Goal: Task Accomplishment & Management: Use online tool/utility

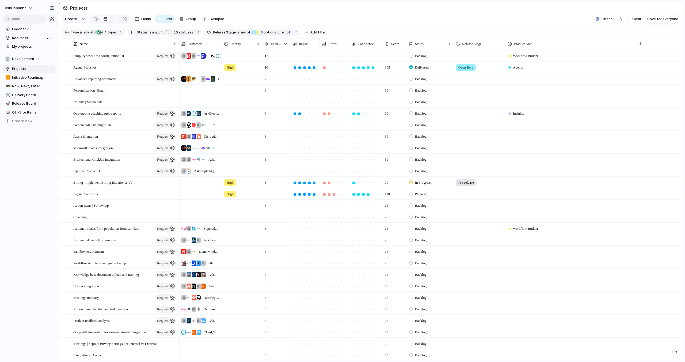
scroll to position [0, 0]
click at [521, 76] on div at bounding box center [569, 77] width 128 height 9
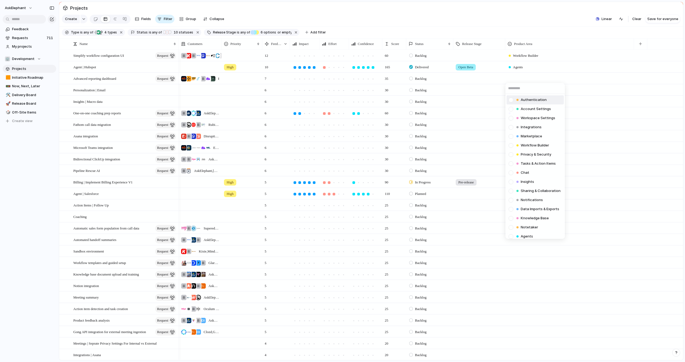
scroll to position [1, 0]
click at [512, 180] on div at bounding box center [510, 181] width 9 height 9
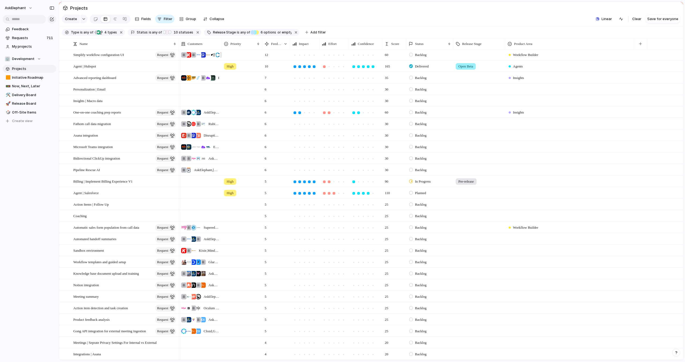
drag, startPoint x: 549, startPoint y: 17, endPoint x: 537, endPoint y: 35, distance: 21.3
click at [549, 17] on div "Authentication Account Settings Workspace Settings Integrations Marketplace Wor…" at bounding box center [342, 181] width 685 height 362
click at [516, 90] on div at bounding box center [569, 88] width 128 height 9
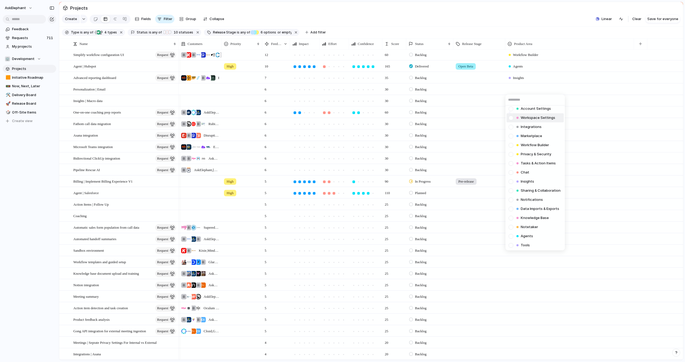
scroll to position [13, 0]
drag, startPoint x: 115, startPoint y: 88, endPoint x: 109, endPoint y: 90, distance: 6.0
click at [115, 88] on div "Authentication Account Settings Workspace Settings Integrations Marketplace Wor…" at bounding box center [342, 181] width 685 height 362
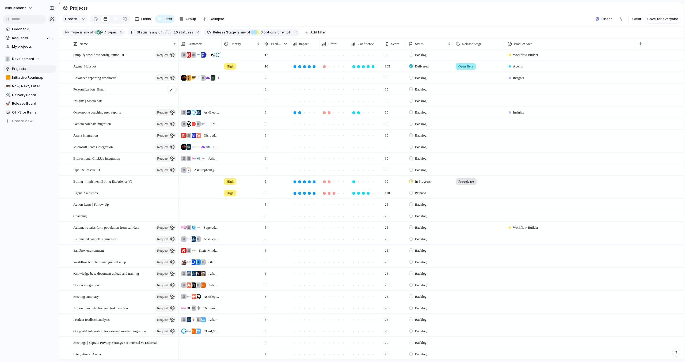
click at [103, 89] on span "Personalization | Email" at bounding box center [89, 89] width 32 height 6
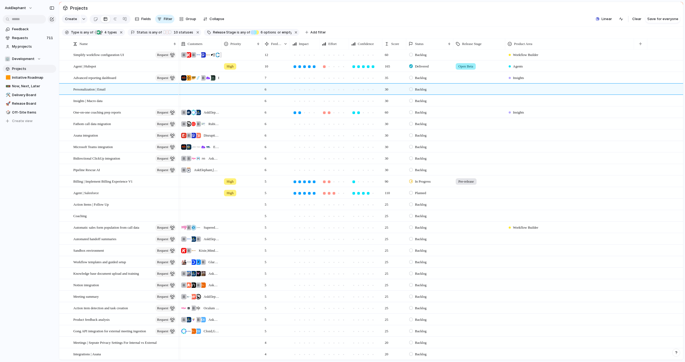
click at [495, 15] on section "Create Fields Filter Group Zoom Collapse Linear Clear Save for everyone" at bounding box center [371, 20] width 624 height 13
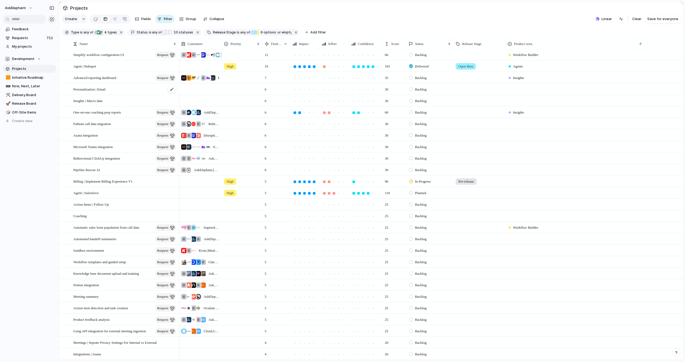
click at [128, 89] on div "Personalization | Email" at bounding box center [125, 89] width 104 height 11
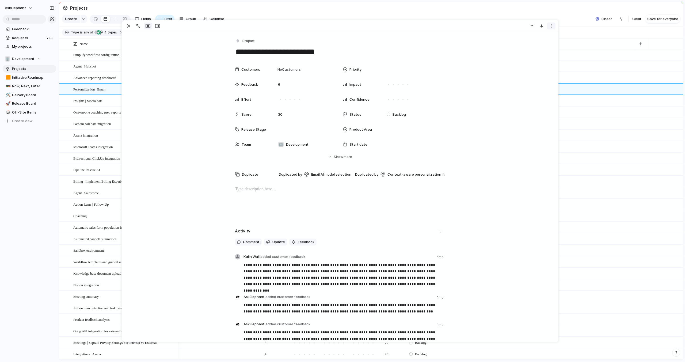
click at [554, 26] on button "button" at bounding box center [551, 25] width 9 height 7
click at [537, 36] on span "Mark as duplicate" at bounding box center [538, 37] width 30 height 5
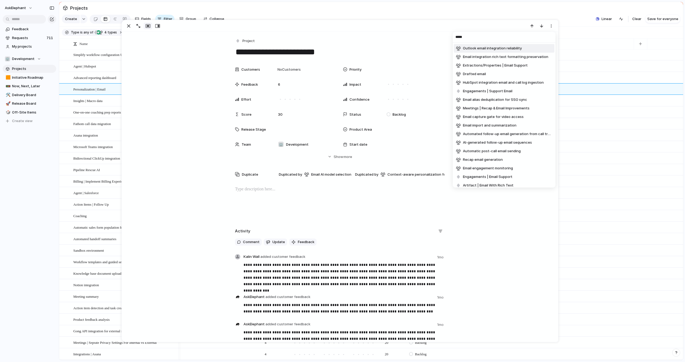
click at [483, 37] on input "*****" at bounding box center [504, 37] width 103 height 11
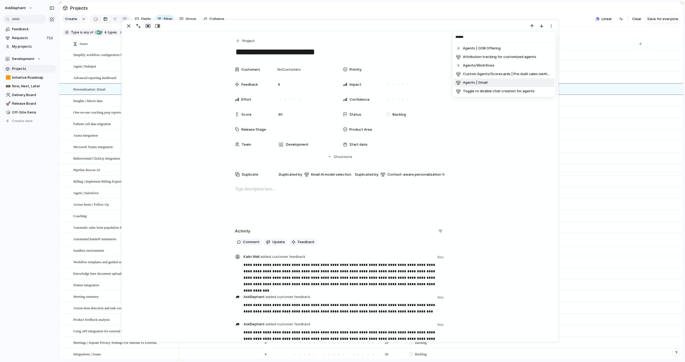
type input "******"
click at [496, 81] on li "Agents | Gmail" at bounding box center [504, 82] width 101 height 9
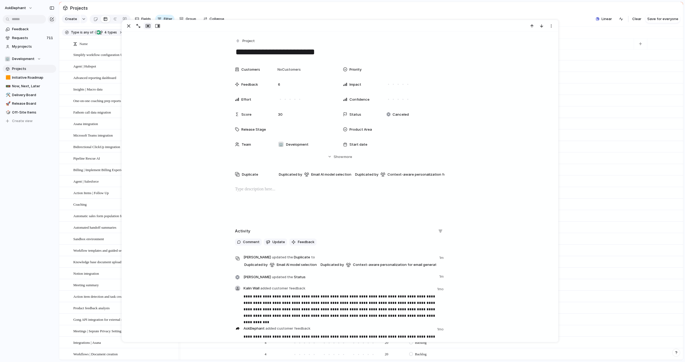
click at [559, 10] on section "Projects" at bounding box center [371, 8] width 624 height 12
